Goal: Task Accomplishment & Management: Use online tool/utility

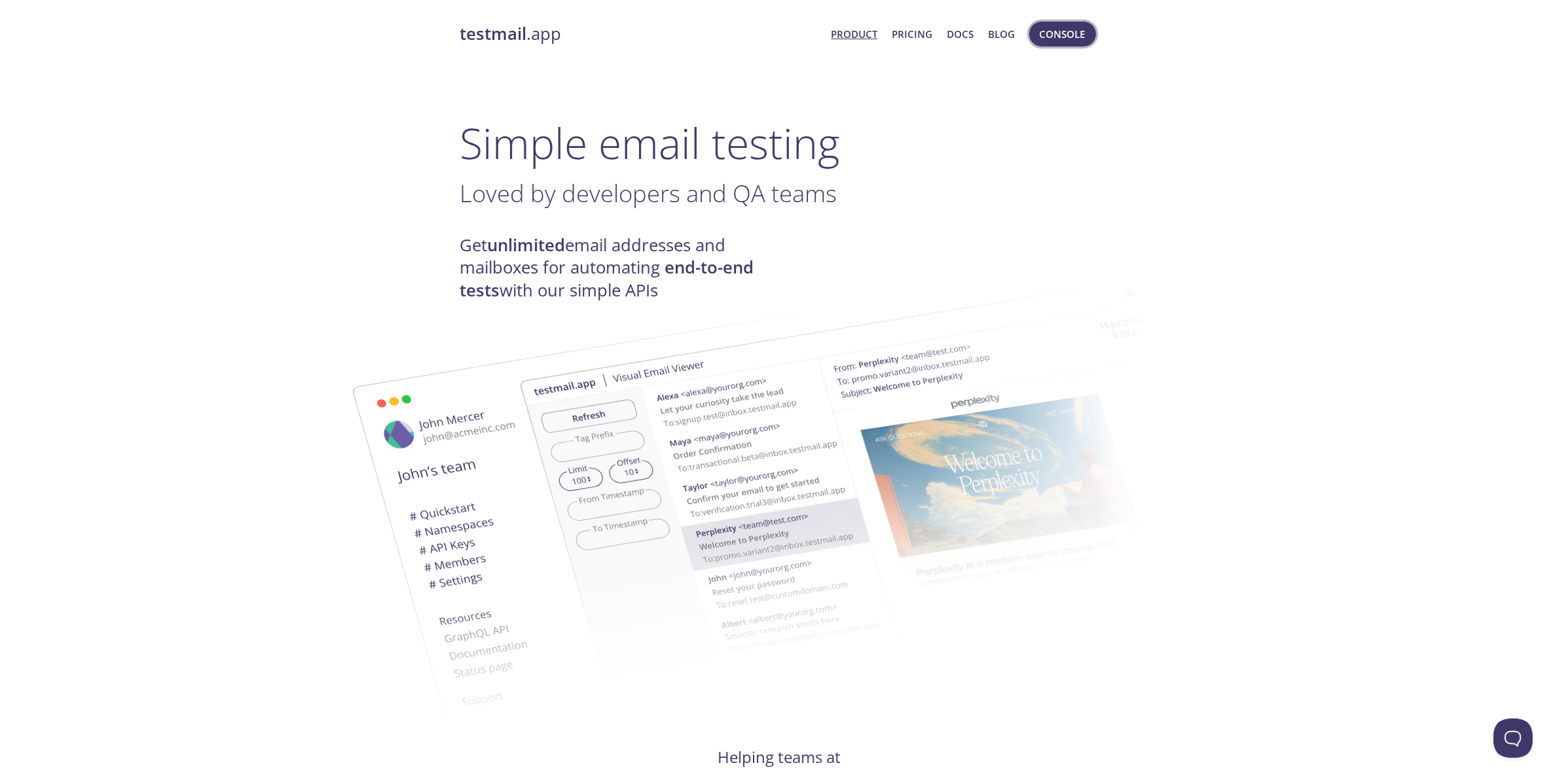
click at [1074, 40] on span "Console" at bounding box center [1063, 34] width 46 height 17
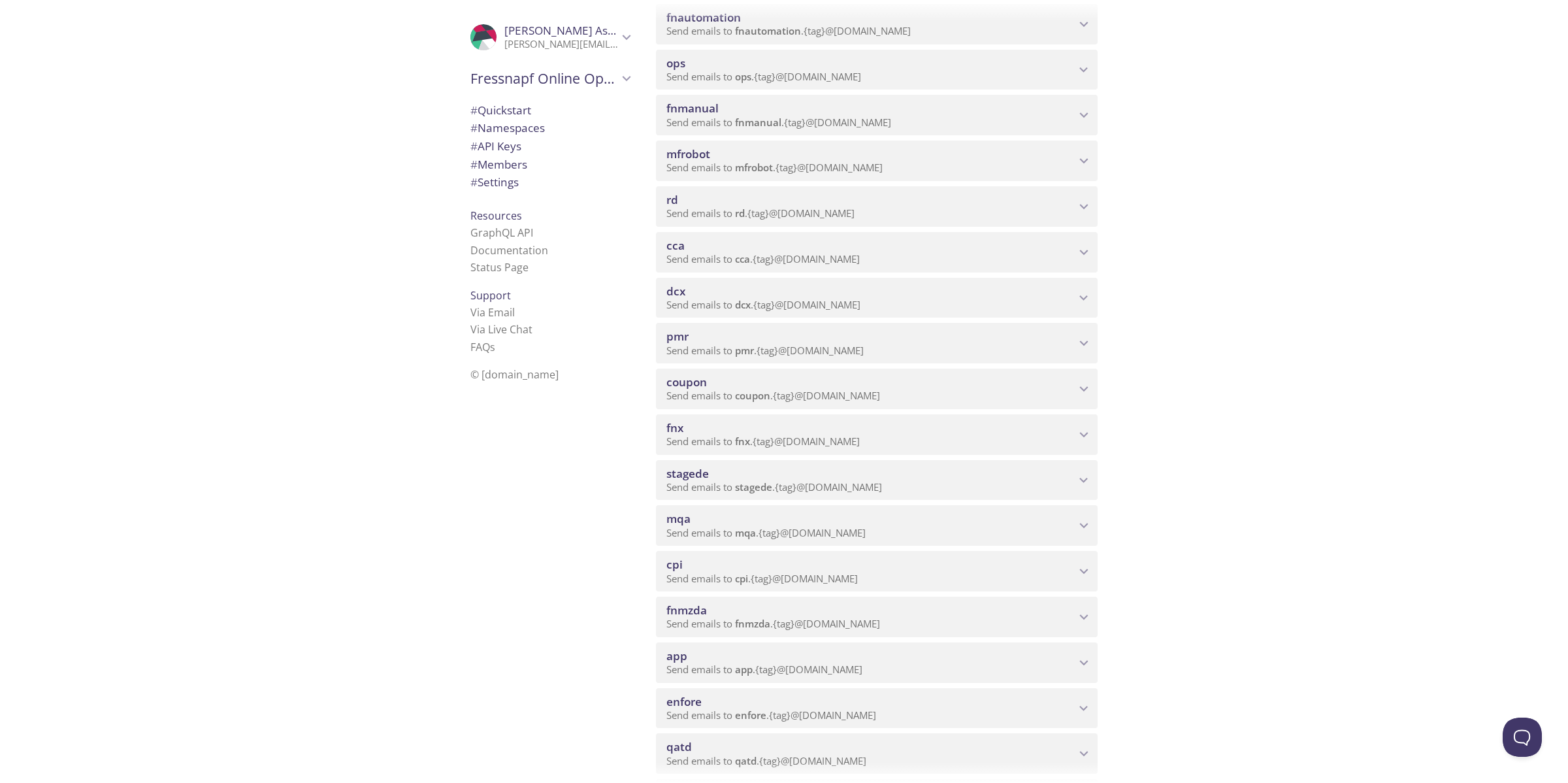
scroll to position [409, 0]
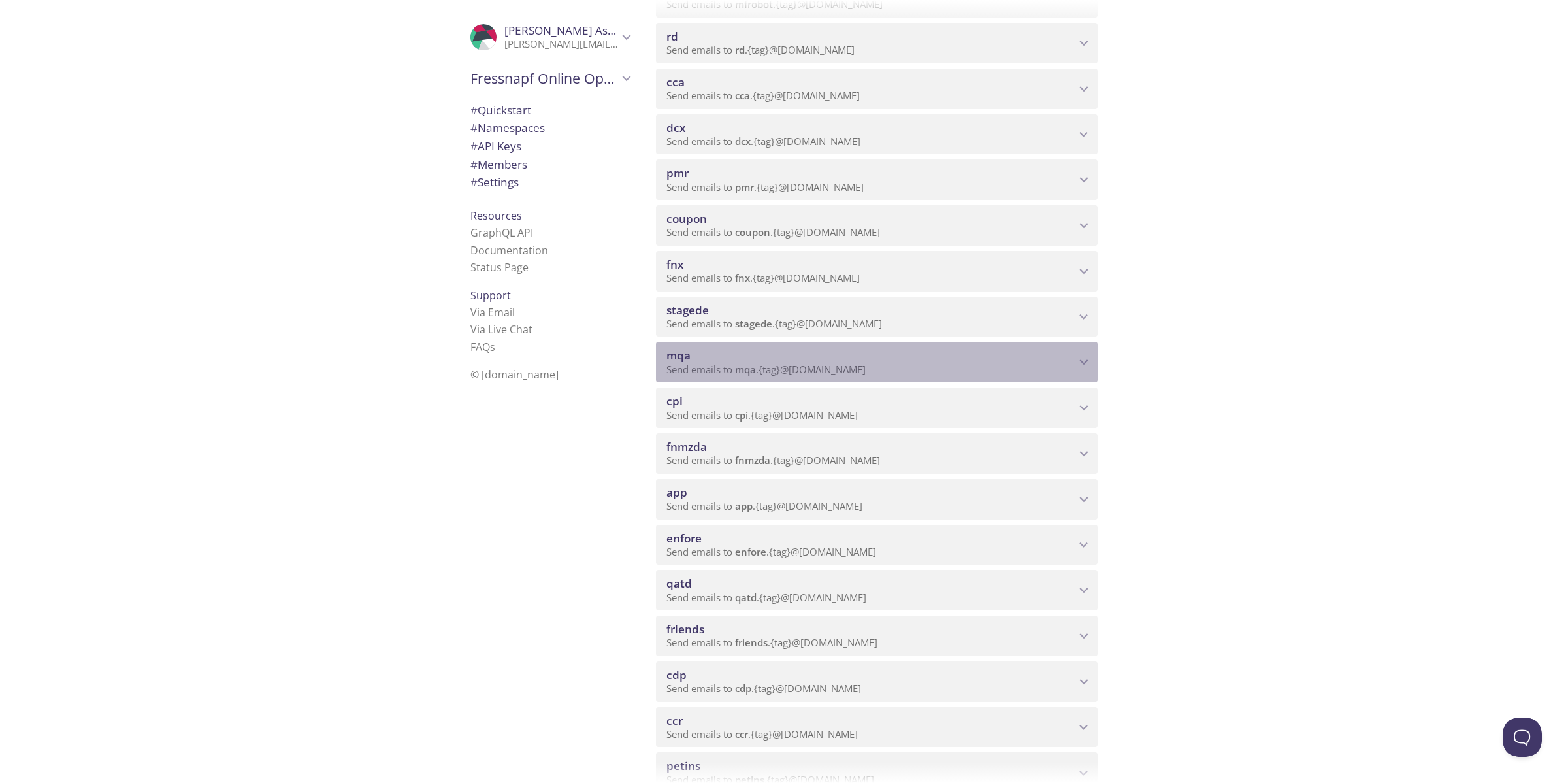
click at [847, 358] on span "mqa" at bounding box center [871, 356] width 409 height 15
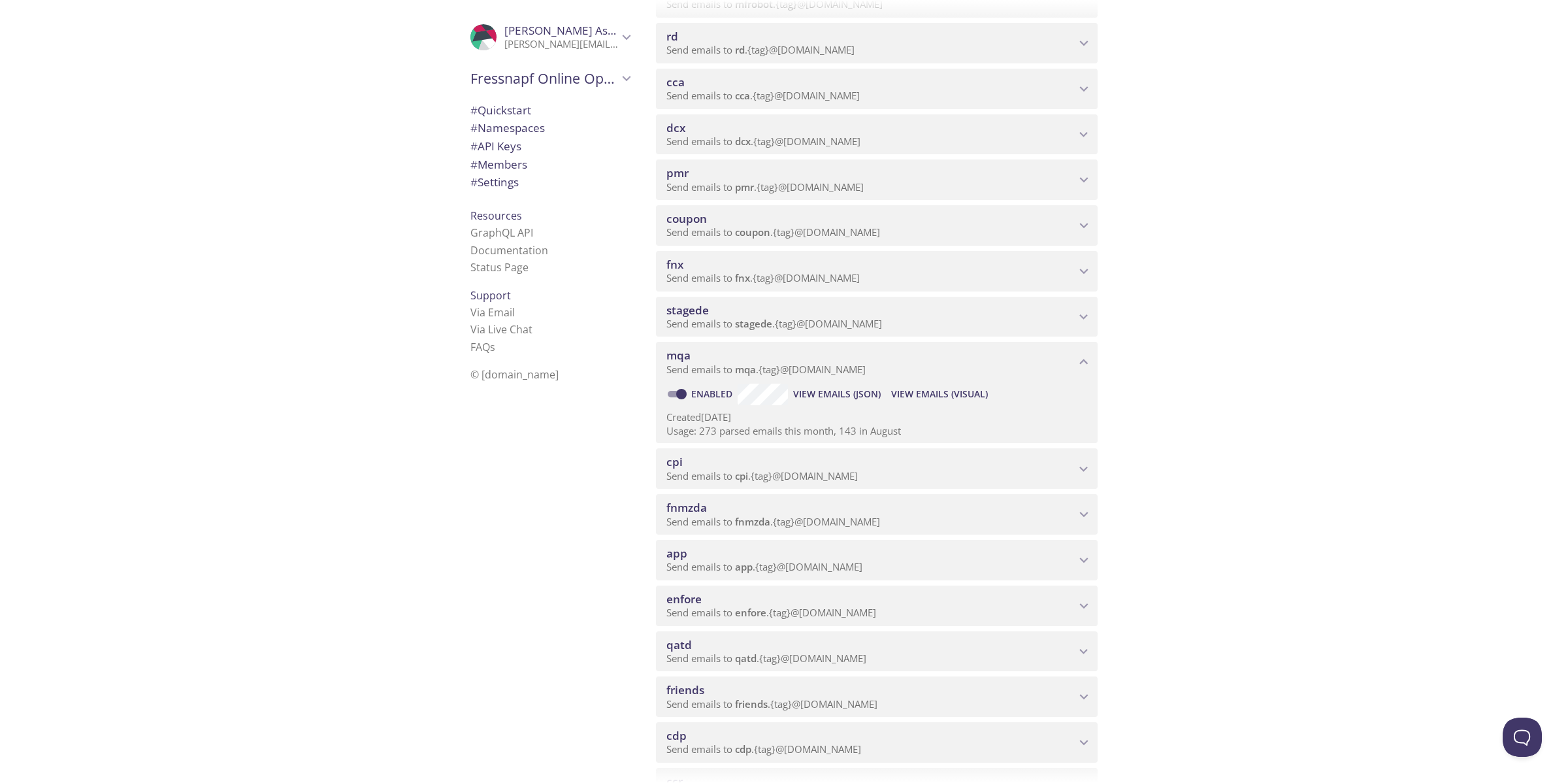
click at [972, 396] on span "View Emails (Visual)" at bounding box center [940, 394] width 96 height 15
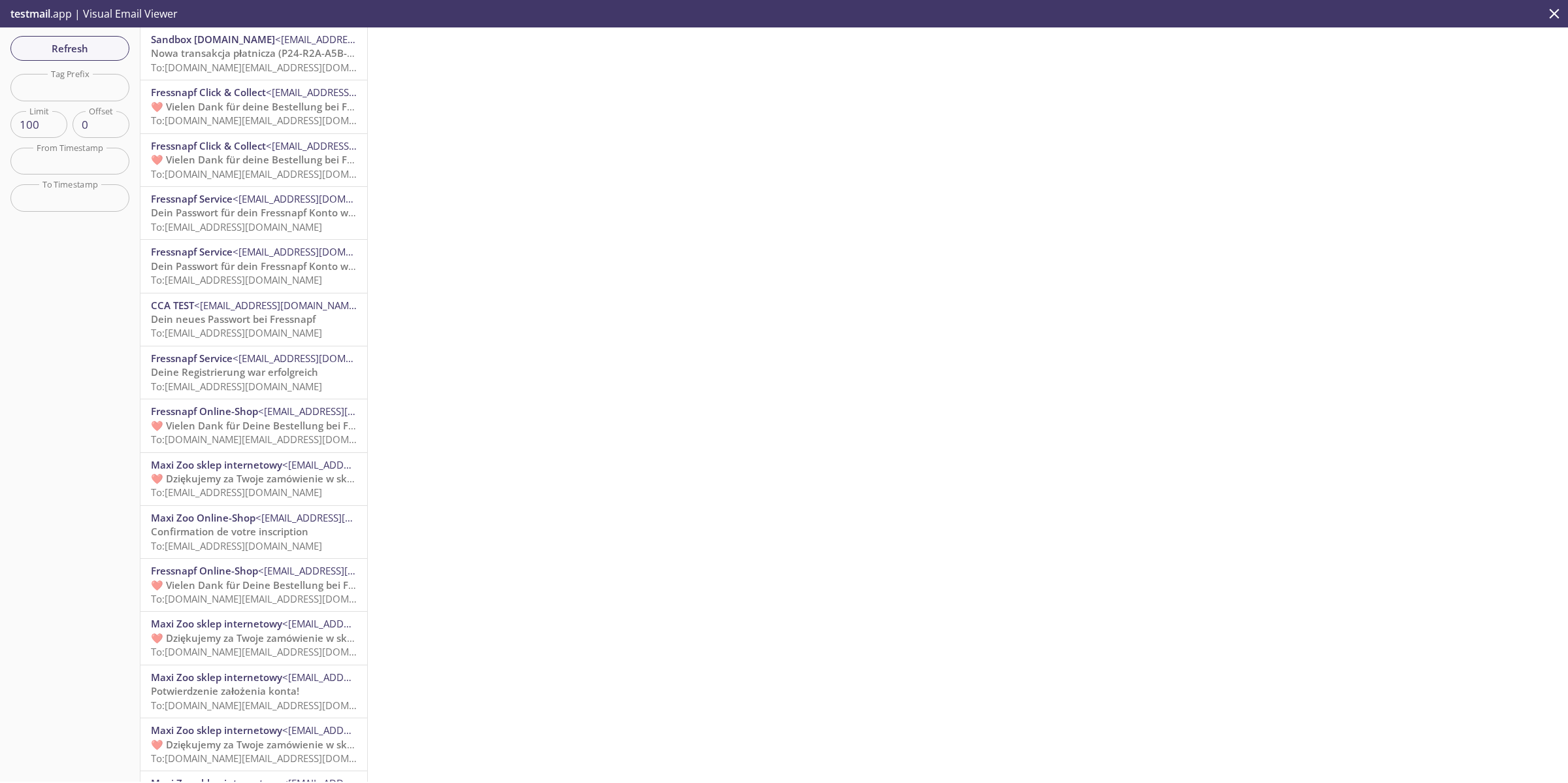
click at [181, 260] on span "Dein Passwort für dein Fressnapf Konto wurde erfolgreich geändert" at bounding box center [311, 266] width 319 height 13
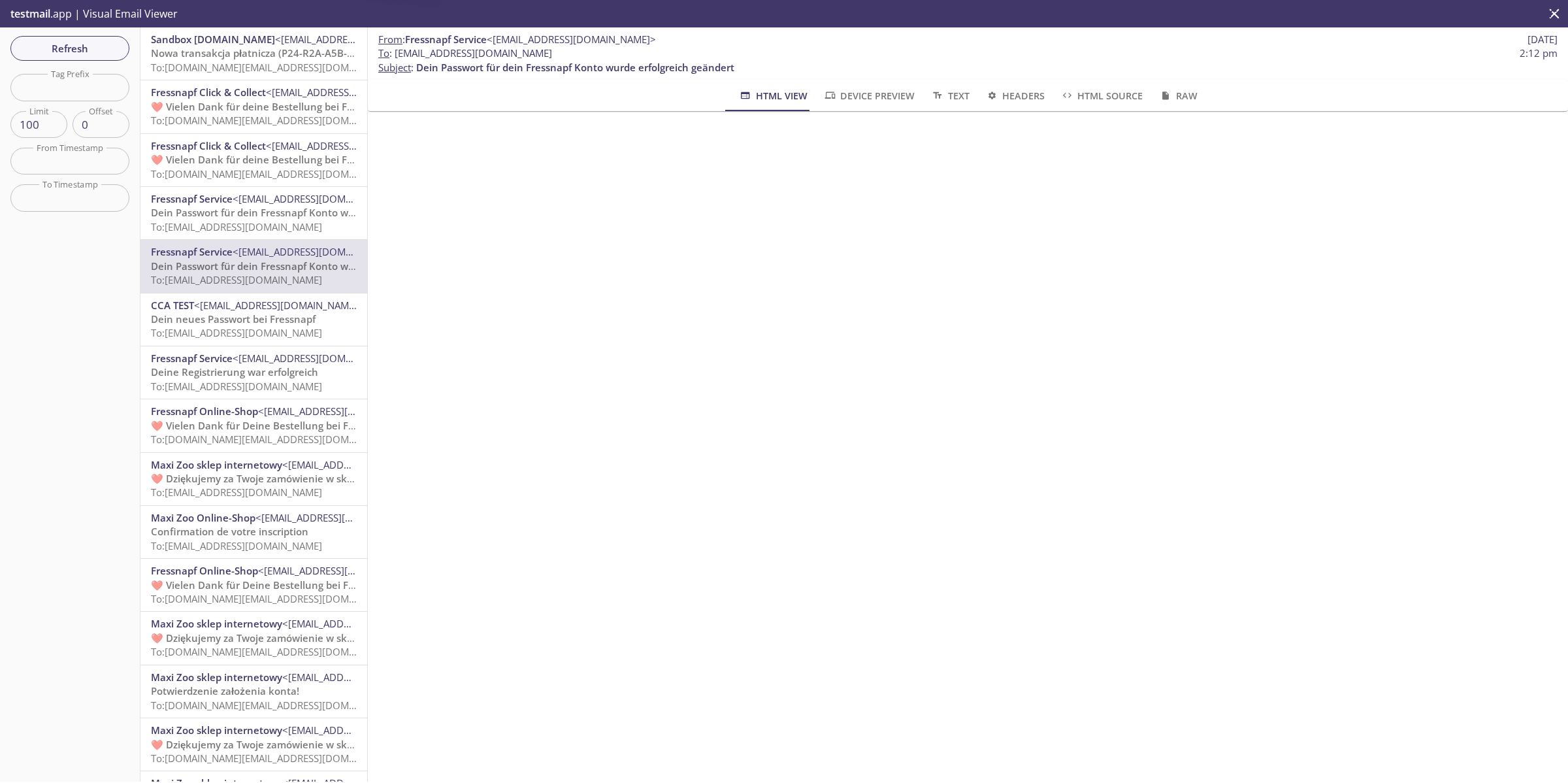
click at [243, 315] on span "Dein neues Passwort bei Fressnapf" at bounding box center [233, 319] width 164 height 13
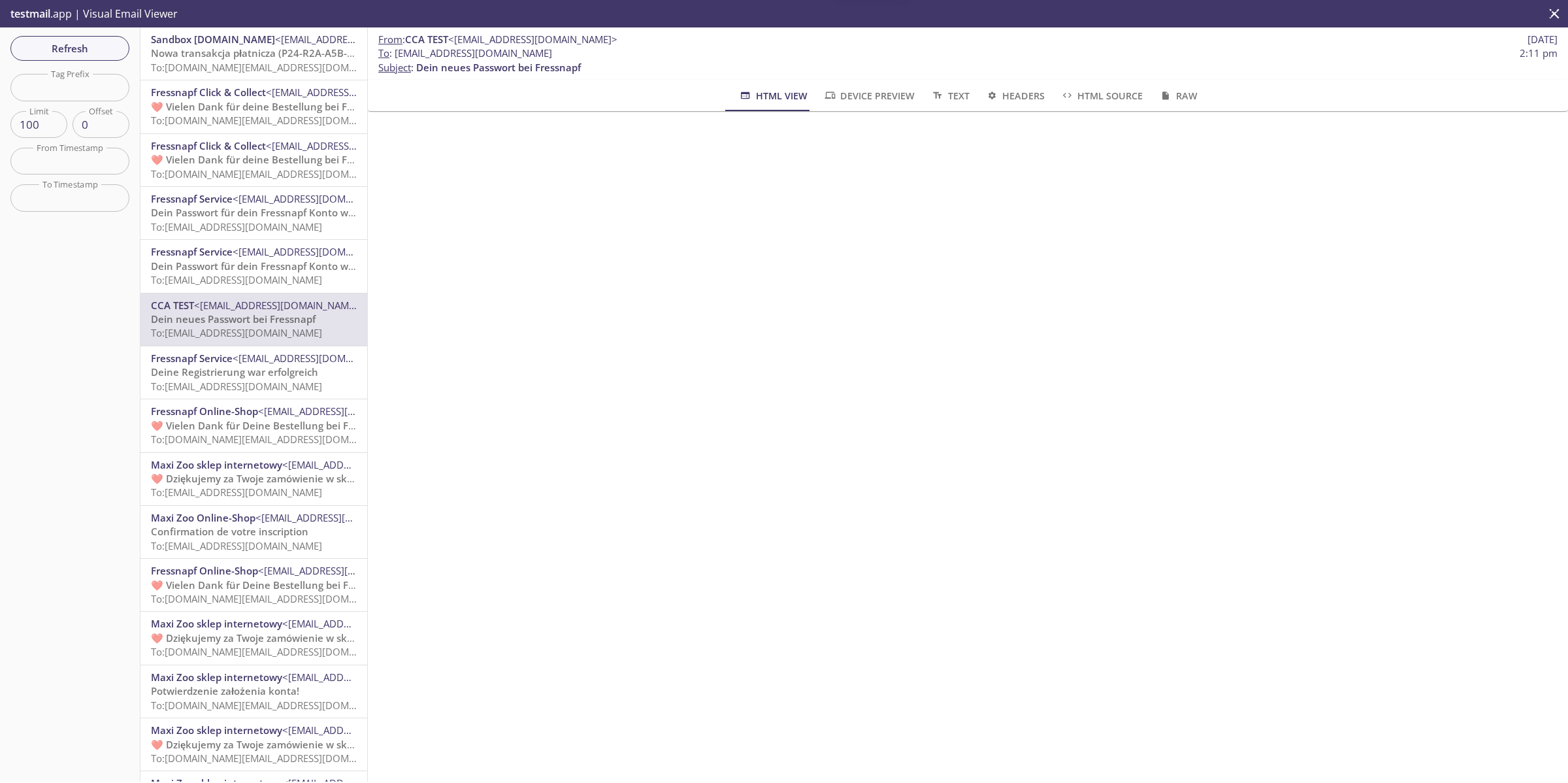
scroll to position [82, 0]
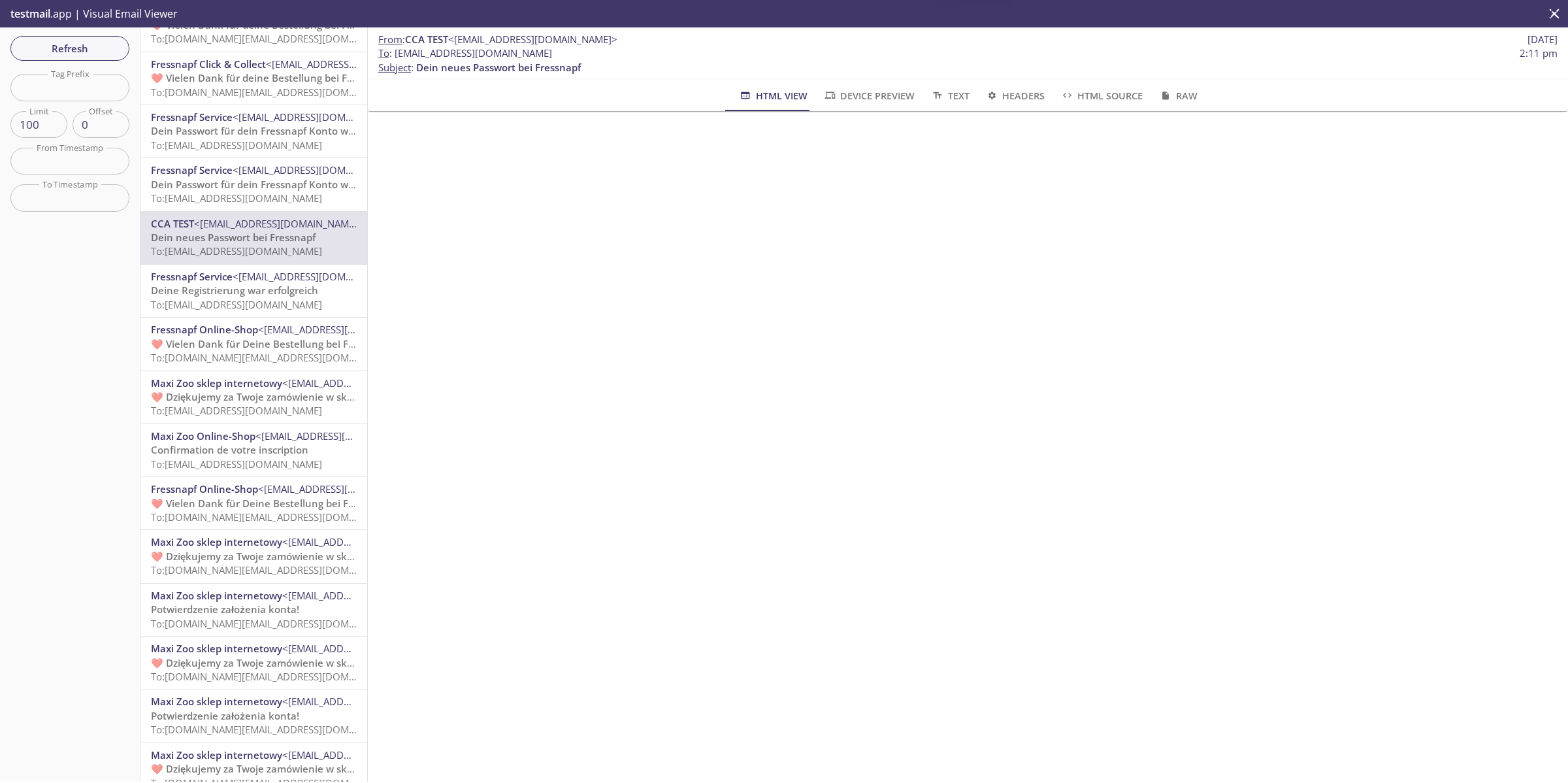
click at [236, 515] on span "To: [DOMAIN_NAME][EMAIL_ADDRESS][DOMAIN_NAME]" at bounding box center [275, 517] width 248 height 13
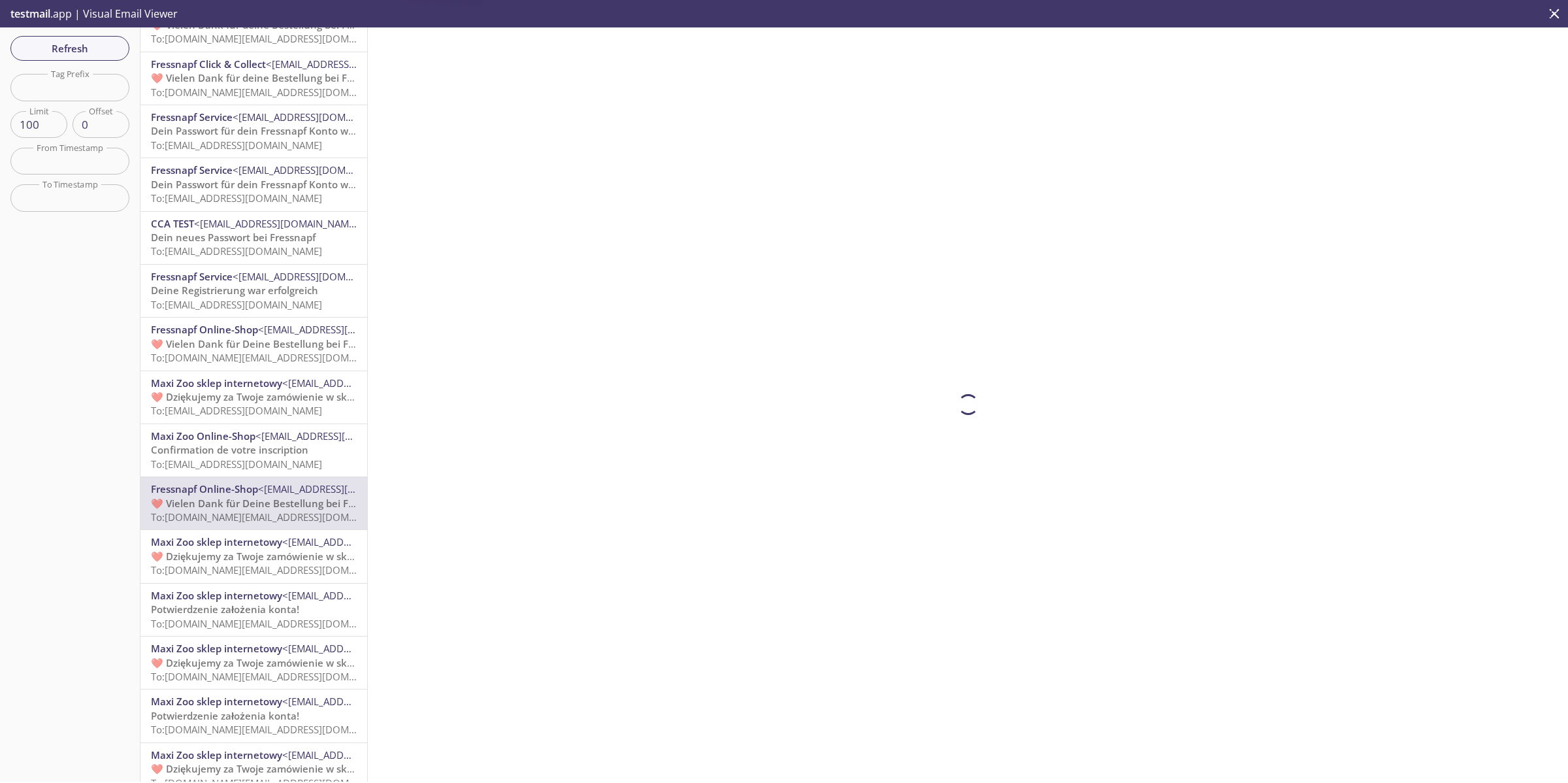
click at [221, 554] on span "❤️ Dziękujemy za Twoje zamówienie w sklepie [DOMAIN_NAME]" at bounding box center [302, 556] width 302 height 13
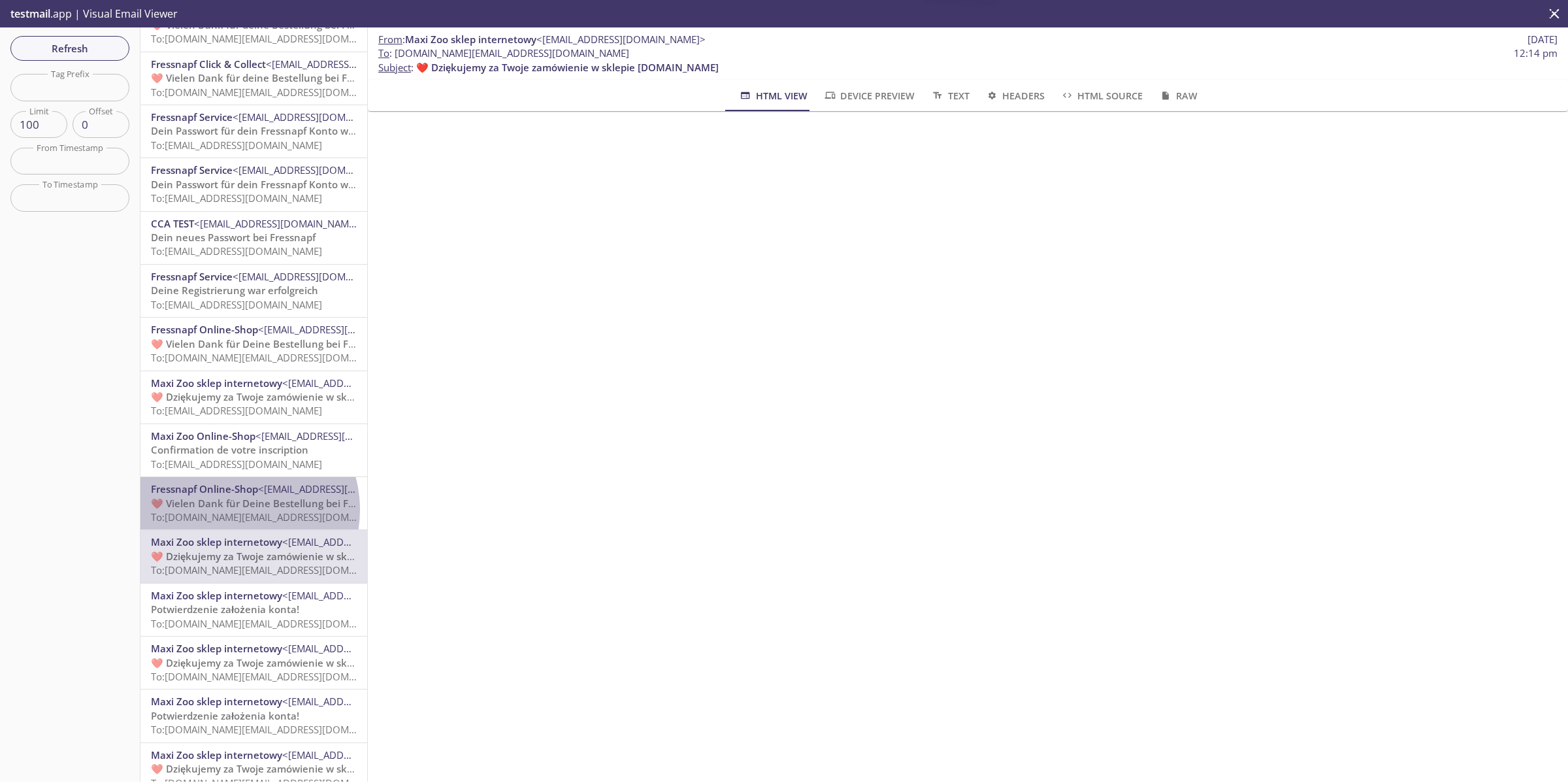
click at [233, 510] on span "To: [DOMAIN_NAME][EMAIL_ADDRESS][DOMAIN_NAME]" at bounding box center [275, 517] width 248 height 13
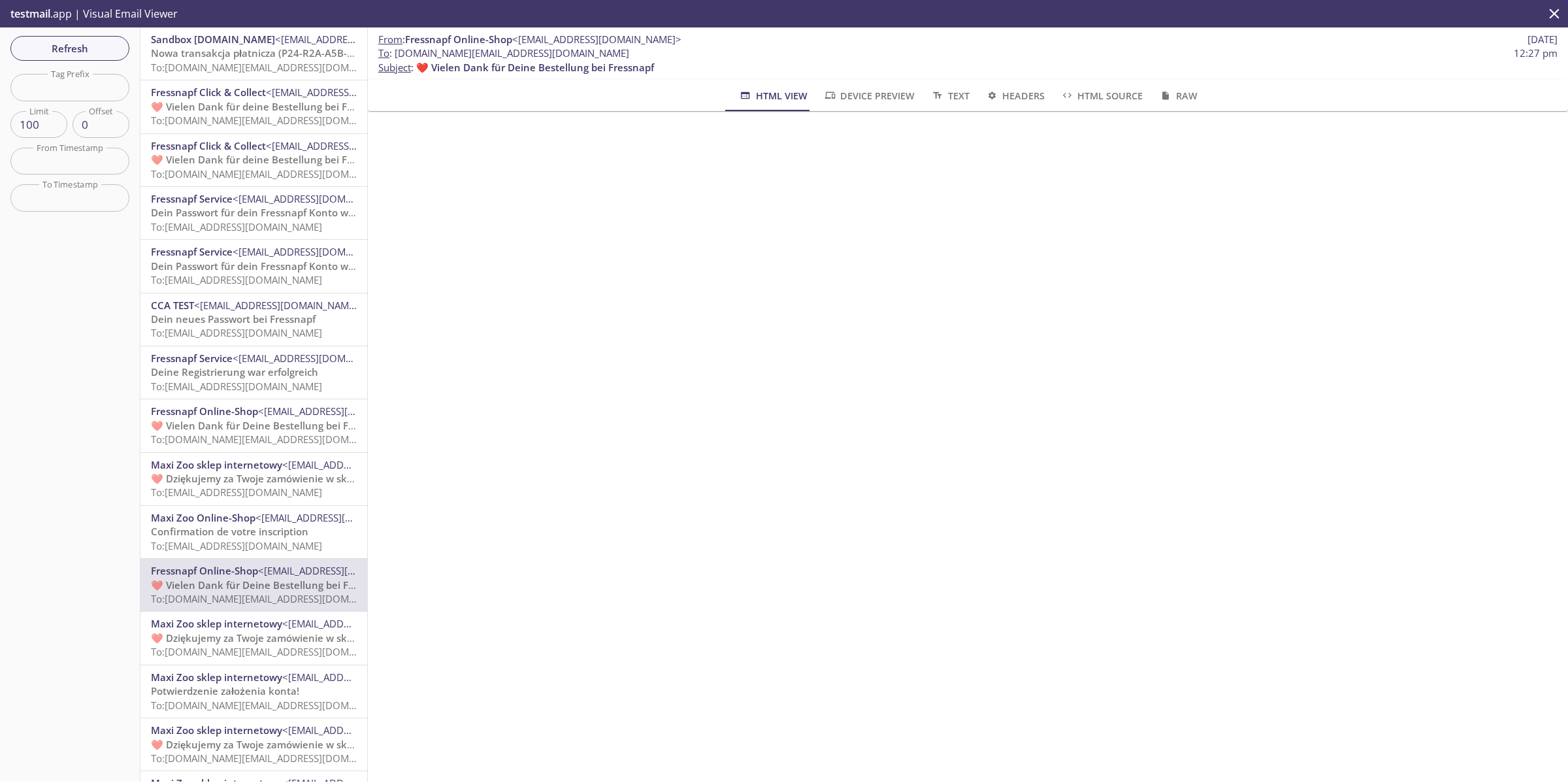
scroll to position [82, 0]
click at [234, 648] on span "To: [DOMAIN_NAME][EMAIL_ADDRESS][DOMAIN_NAME]" at bounding box center [275, 652] width 248 height 13
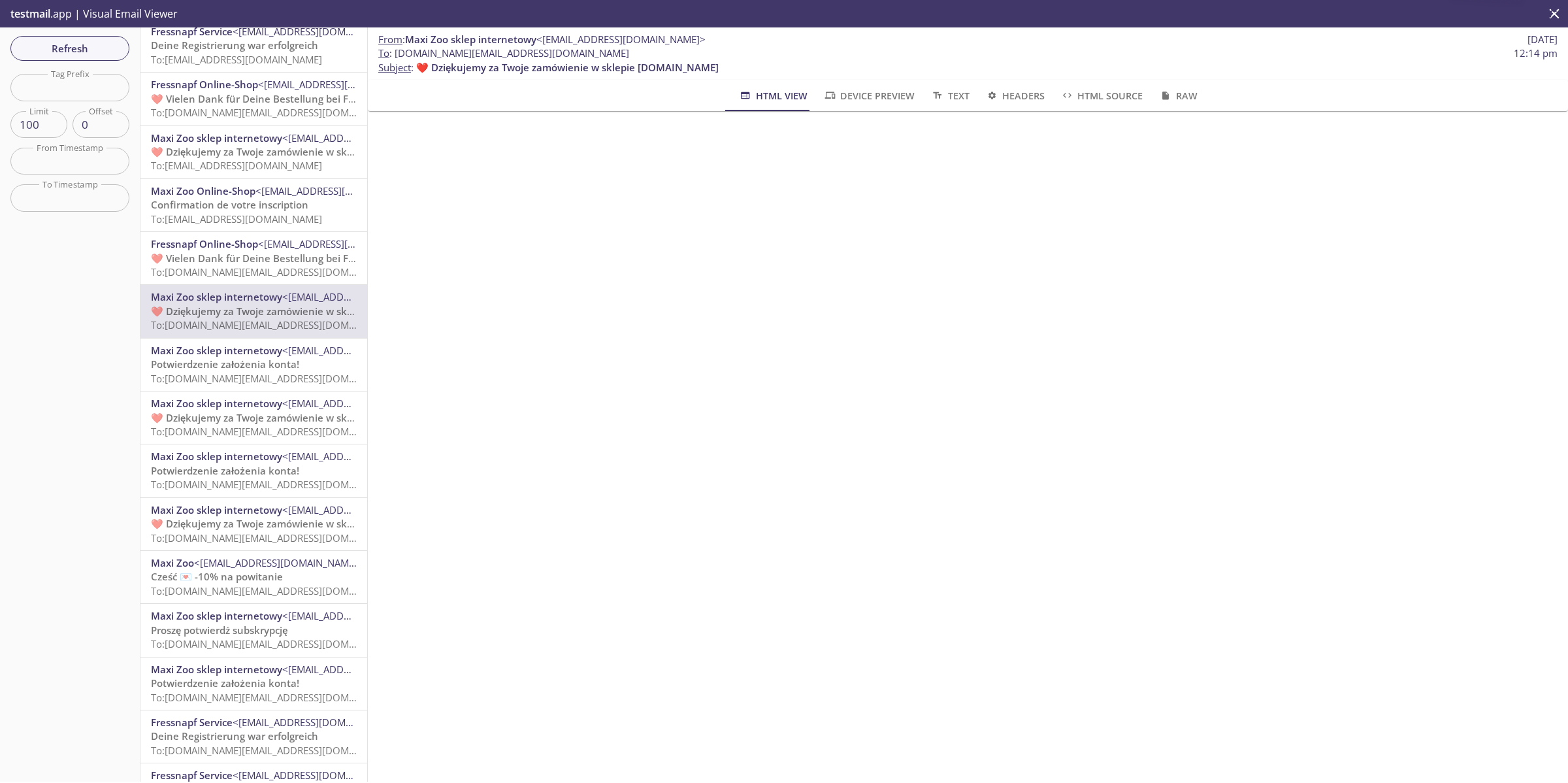
scroll to position [491, 0]
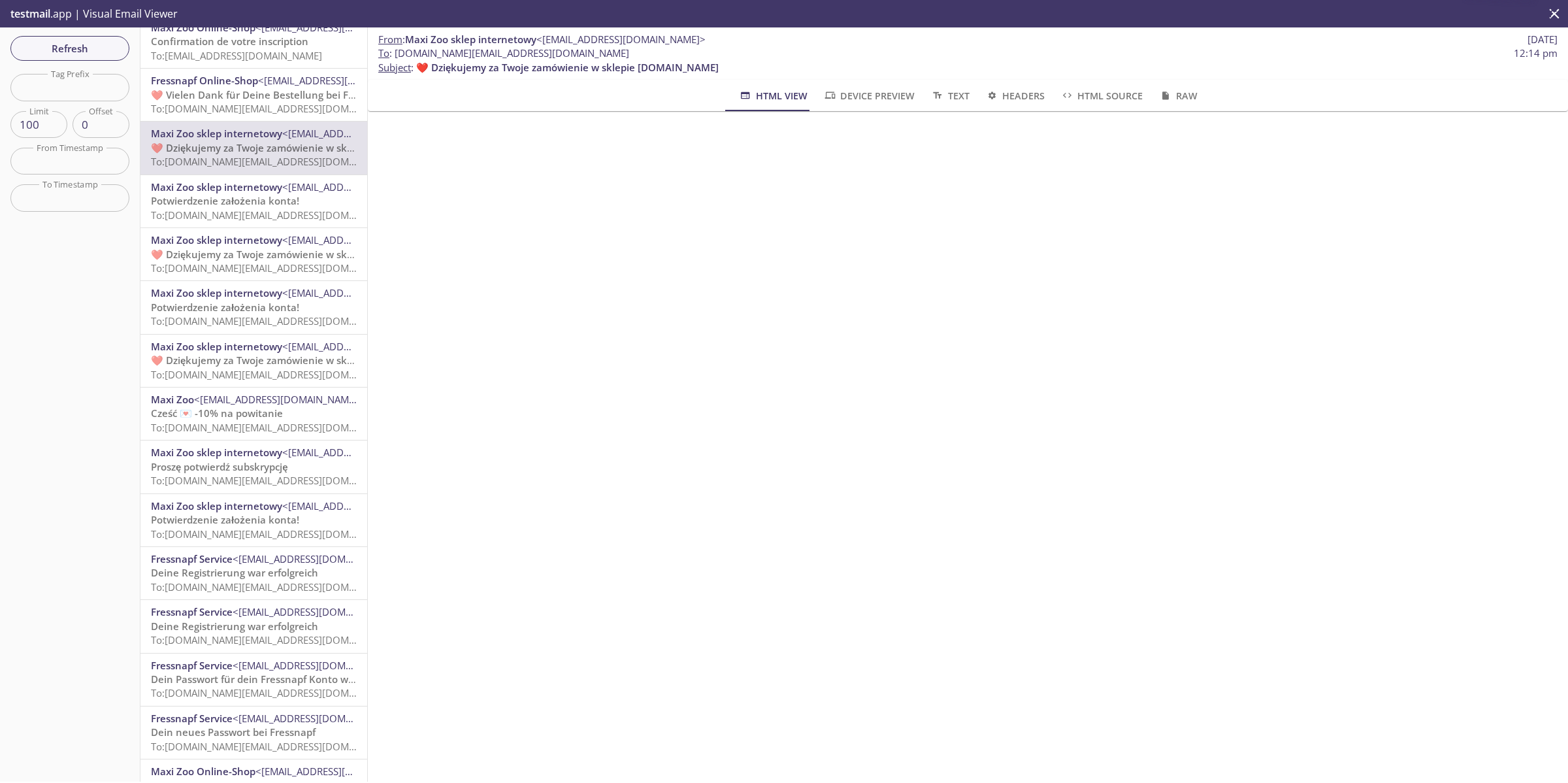
click at [253, 638] on span "To: [DOMAIN_NAME][EMAIL_ADDRESS][DOMAIN_NAME]" at bounding box center [275, 640] width 248 height 13
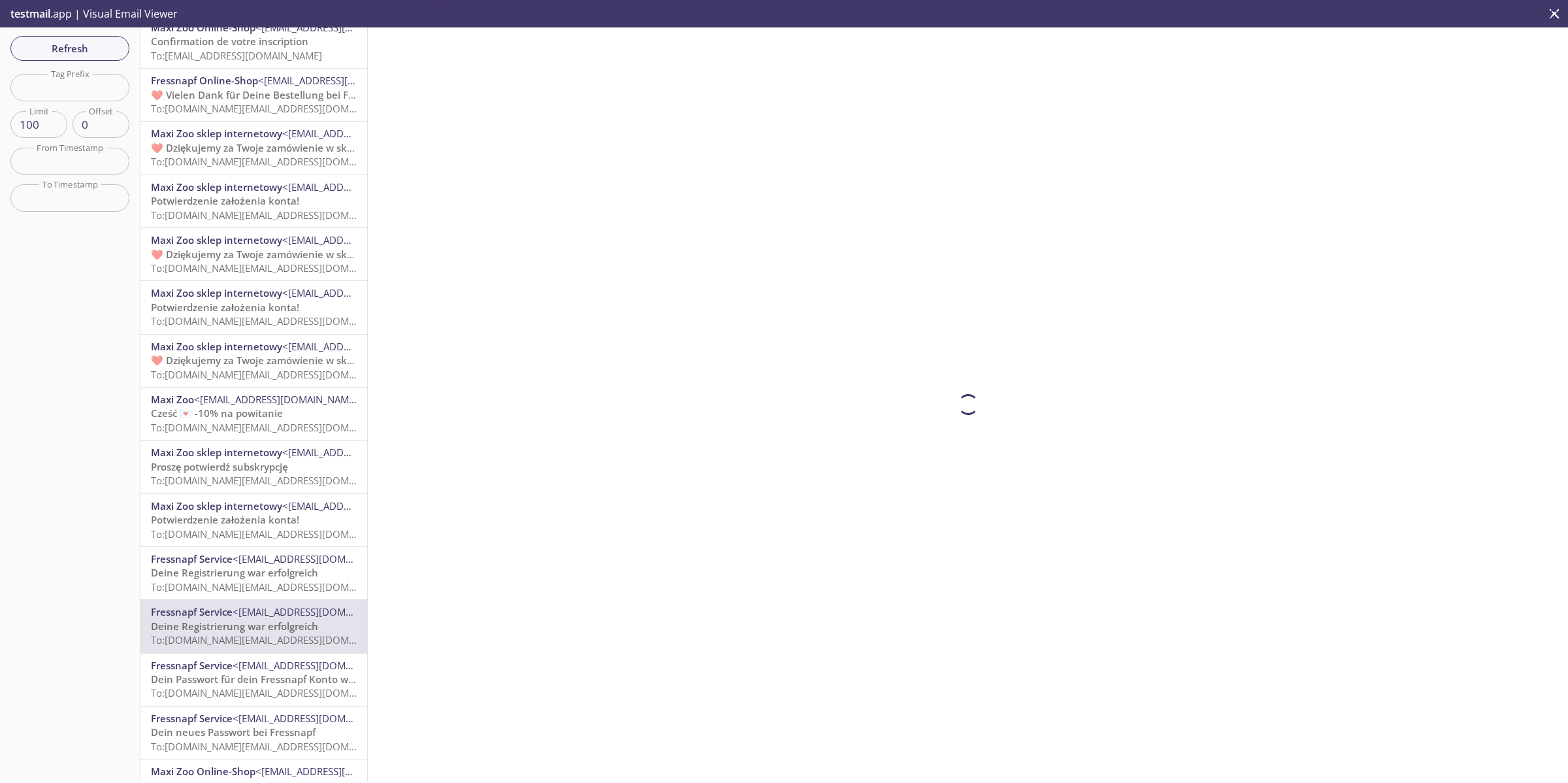
click at [246, 680] on span "Dein Passwort für dein Fressnapf Konto wurde erfolgreich geändert" at bounding box center [311, 679] width 319 height 13
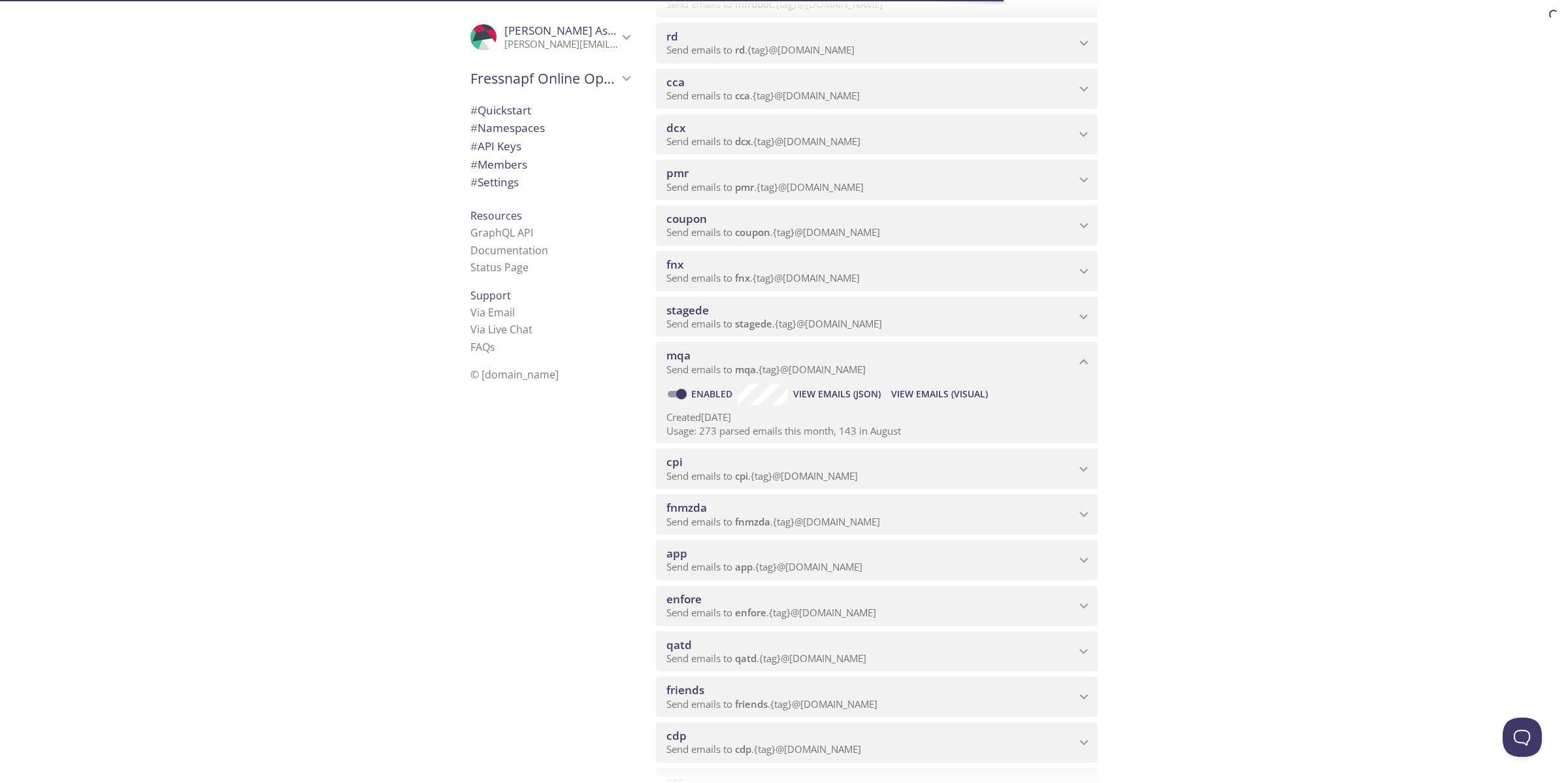
scroll to position [82, 0]
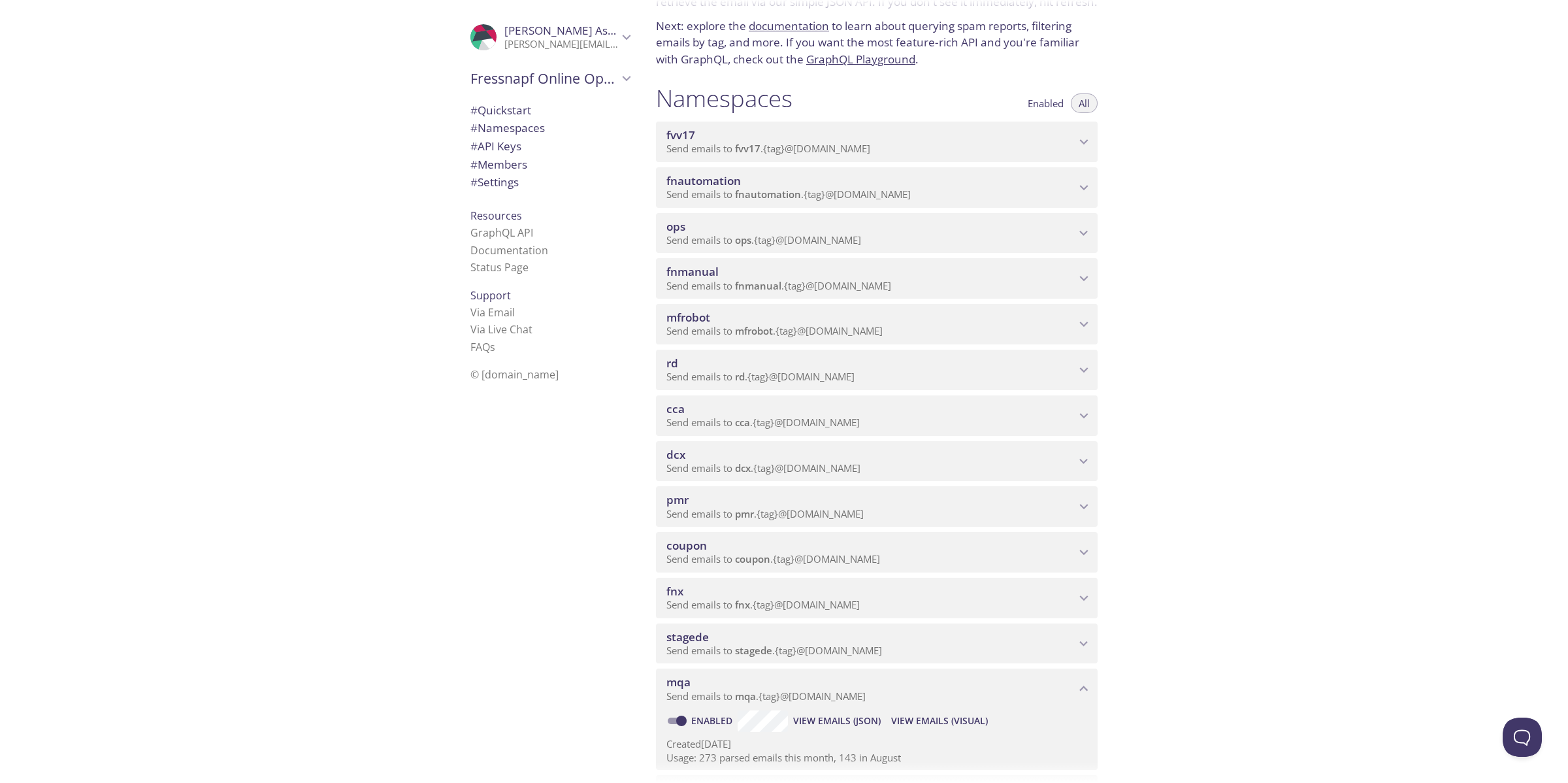
click at [707, 175] on span "fnautomation" at bounding box center [704, 181] width 75 height 15
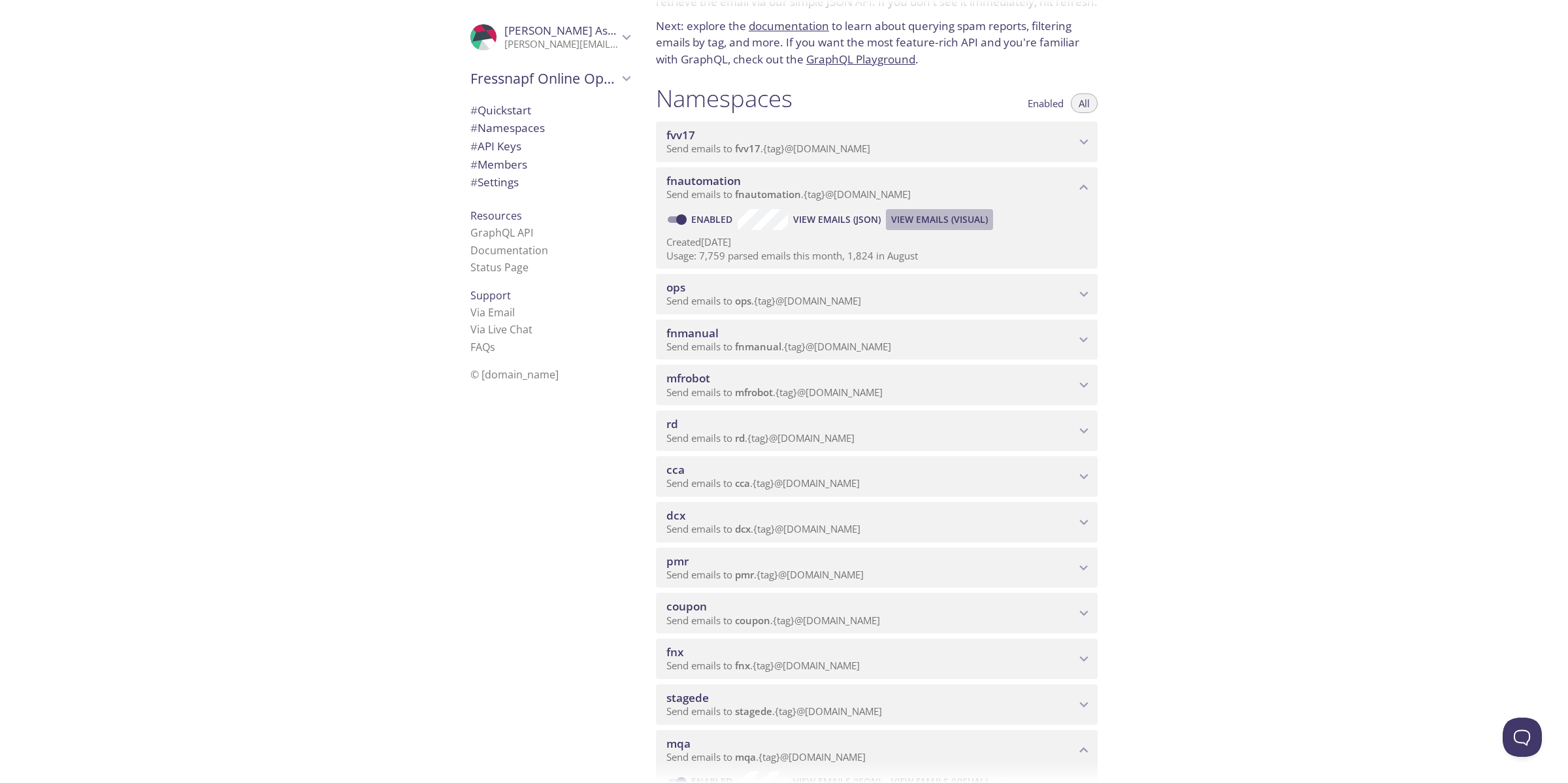
click at [959, 214] on span "View Emails (Visual)" at bounding box center [940, 219] width 96 height 15
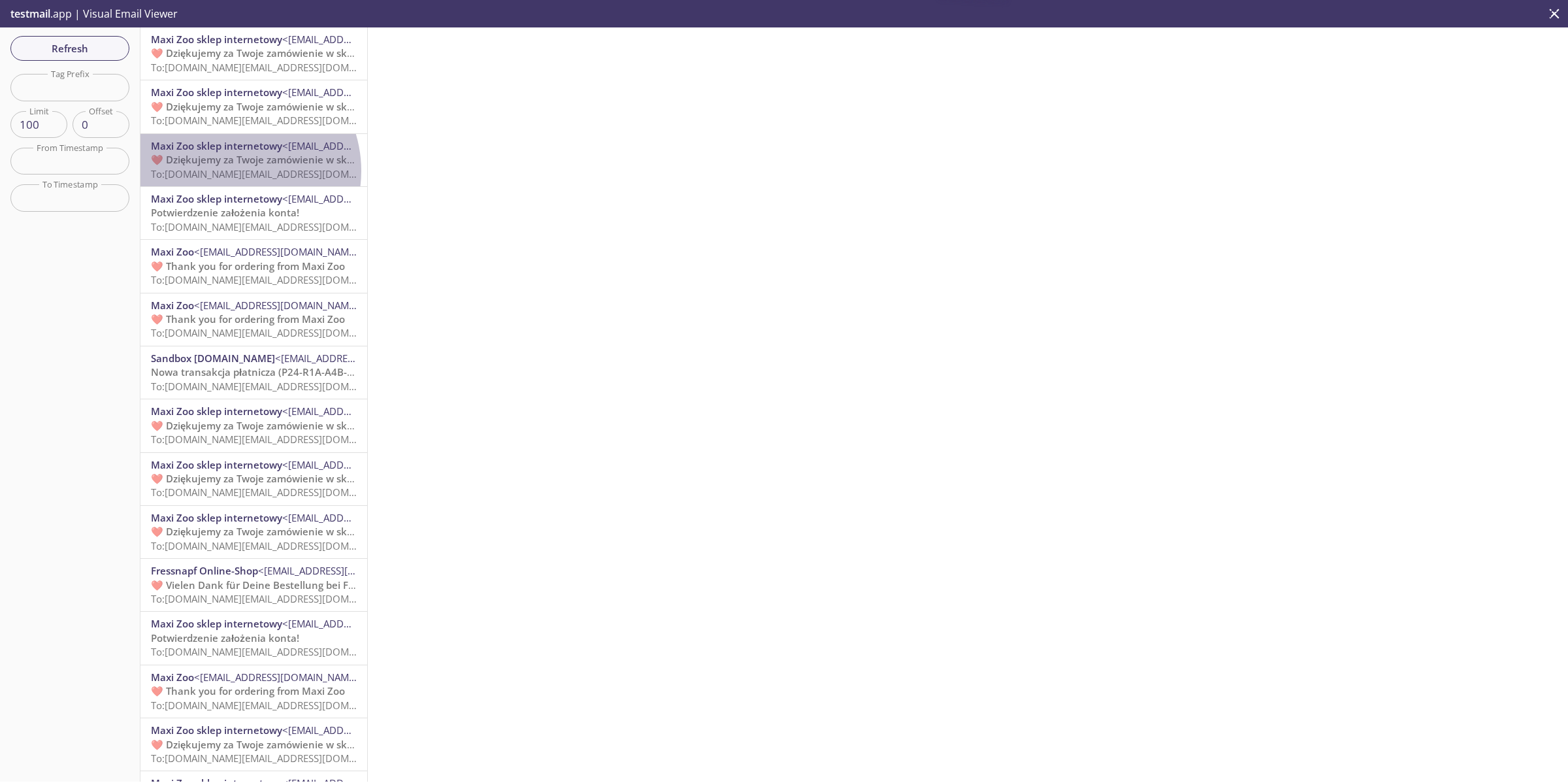
click at [232, 171] on span "To: [DOMAIN_NAME][EMAIL_ADDRESS][DOMAIN_NAME]" at bounding box center [275, 174] width 248 height 13
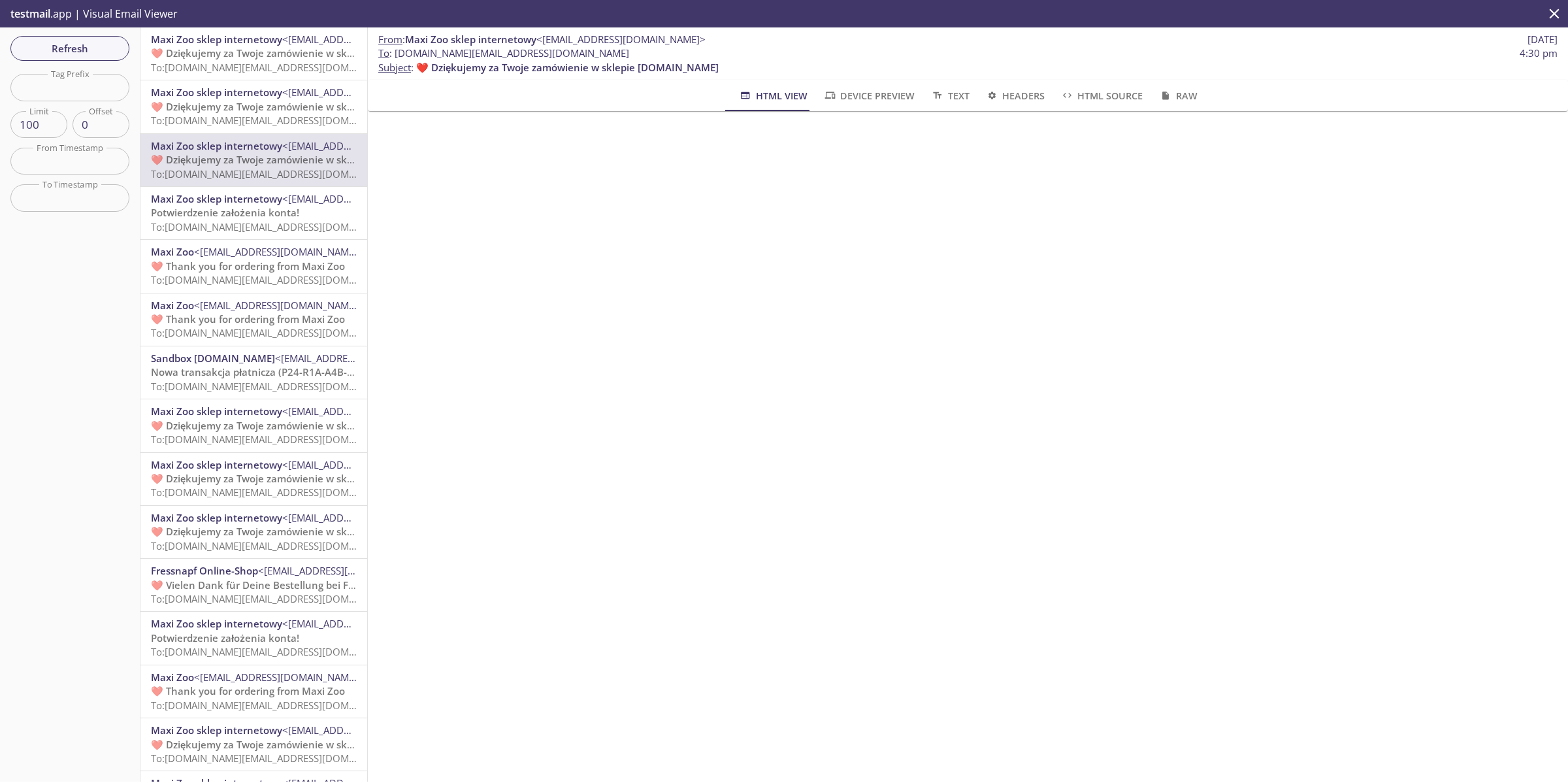
click at [220, 294] on div "Maxi Zoo <[EMAIL_ADDRESS][DOMAIN_NAME]> ❤️ Thank you for ordering from Maxi Zoo…" at bounding box center [254, 320] width 227 height 53
